Goal: Find specific page/section: Find specific page/section

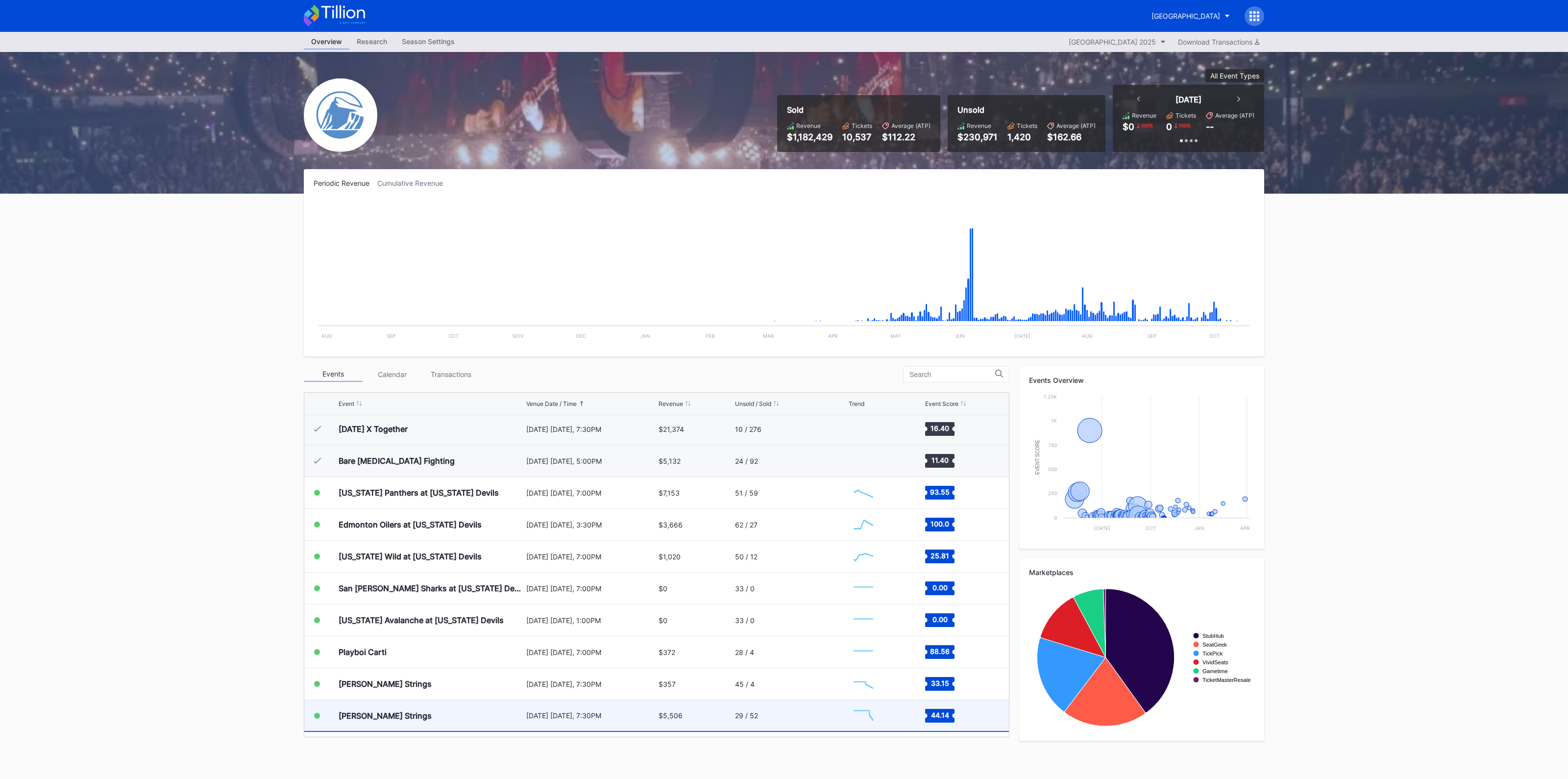
scroll to position [1752, 0]
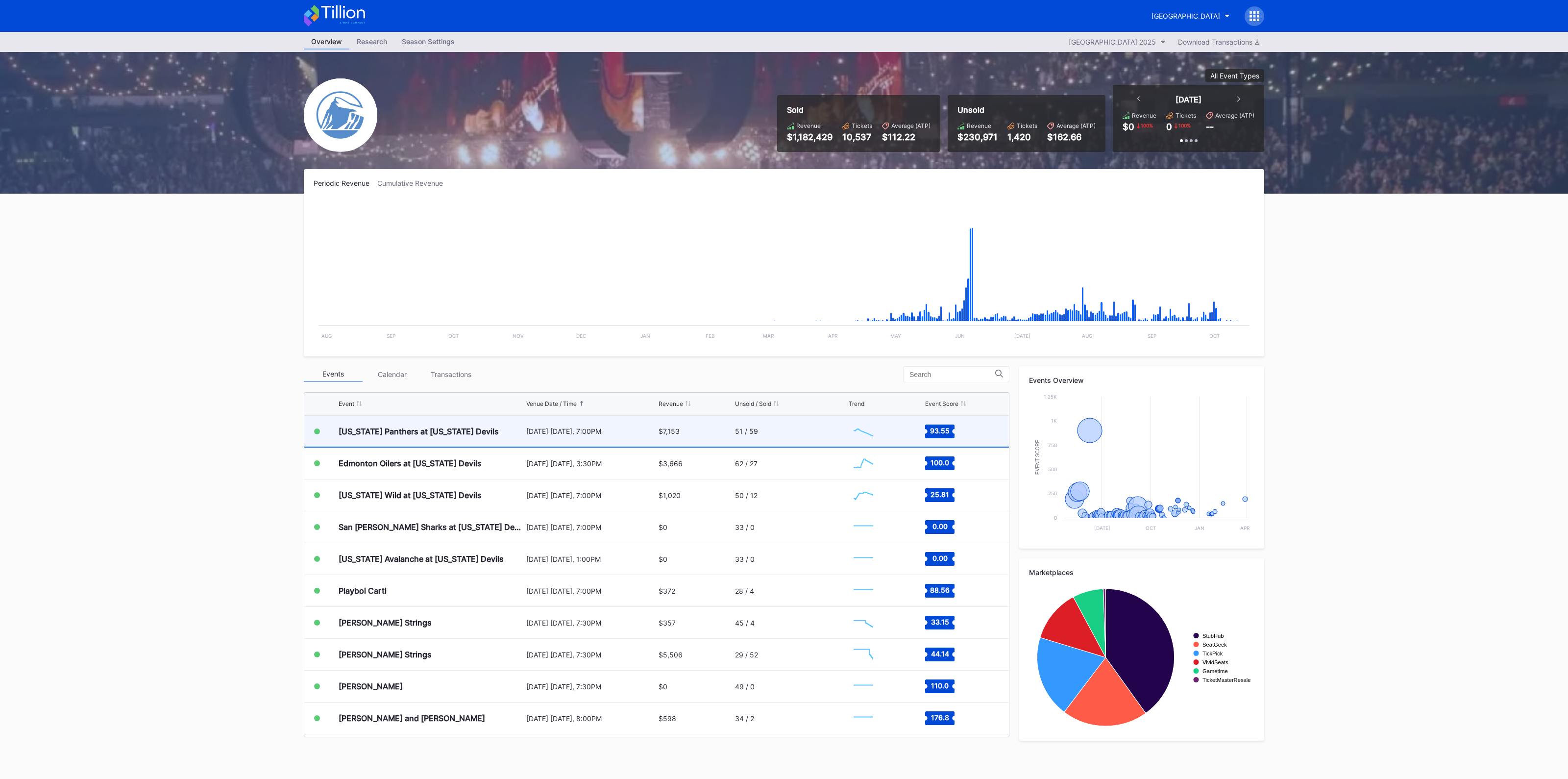
click at [675, 431] on div "$7,153" at bounding box center [696, 431] width 74 height 31
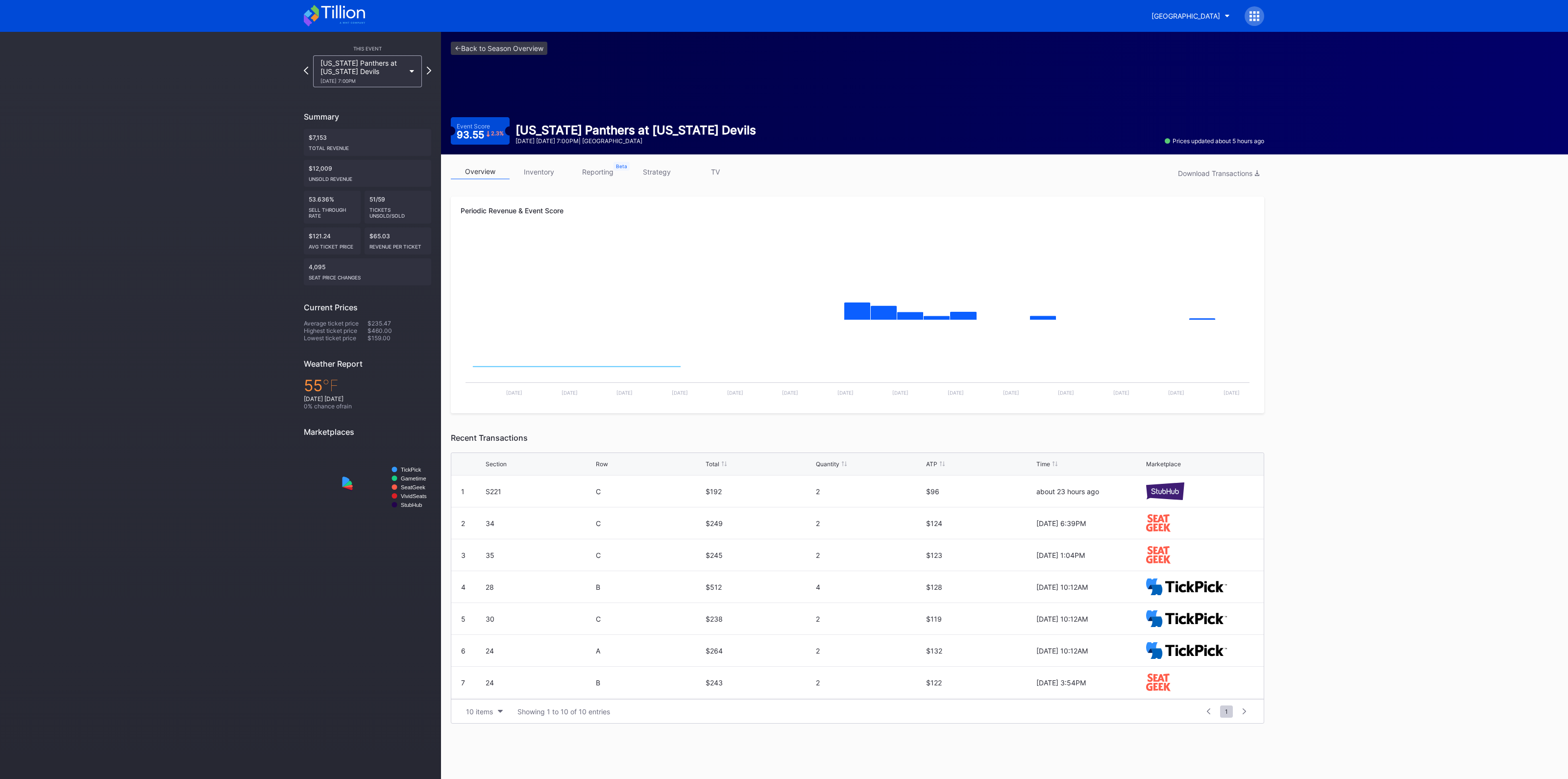
click at [539, 172] on link "inventory" at bounding box center [539, 172] width 59 height 15
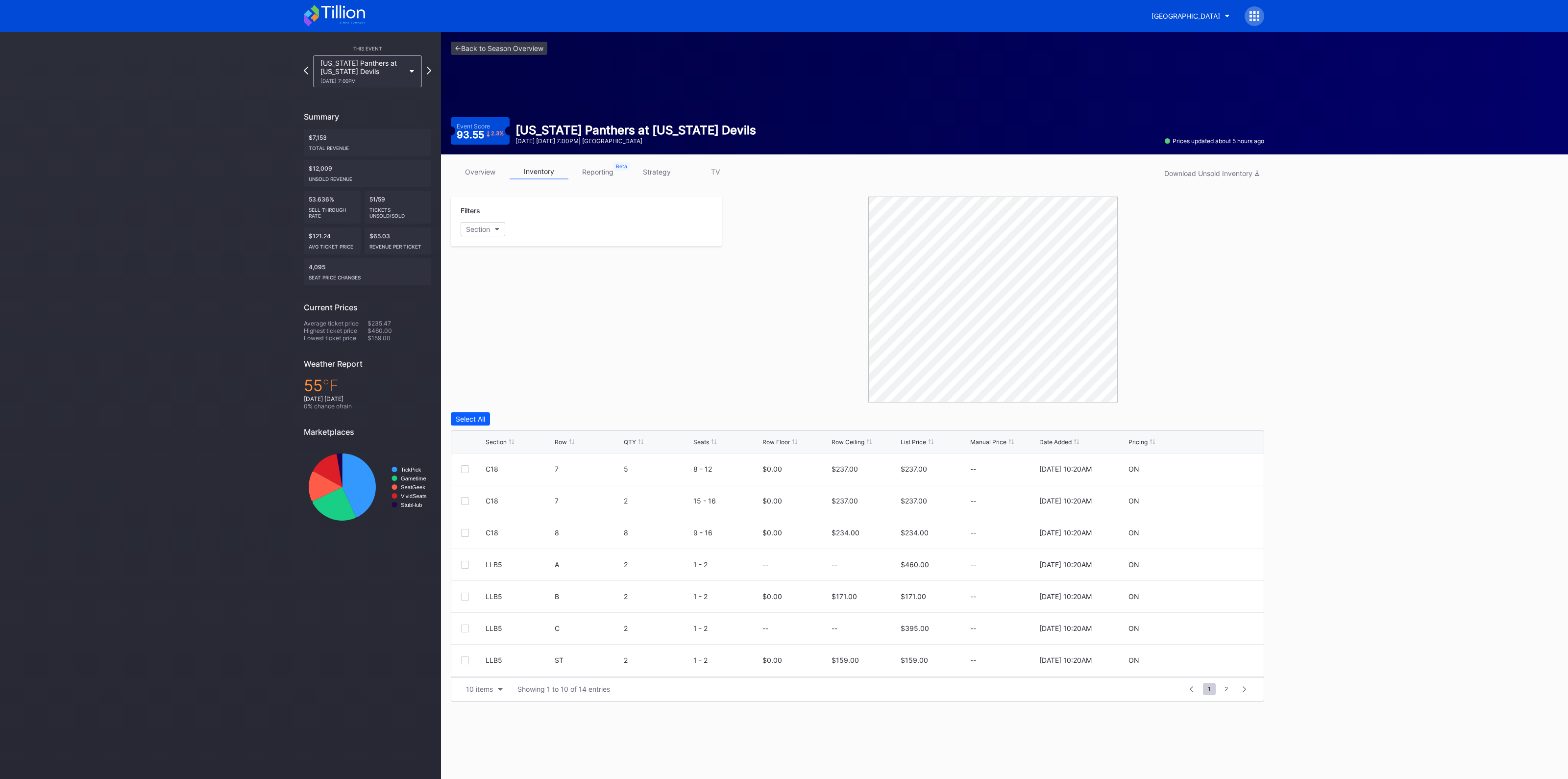
click at [467, 169] on link "overview" at bounding box center [480, 172] width 59 height 15
